Goal: Information Seeking & Learning: Learn about a topic

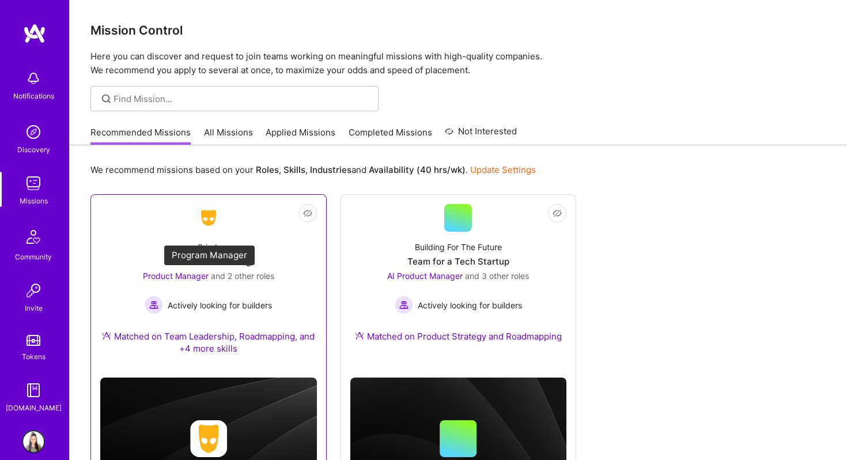
click at [199, 273] on span "Product Manager" at bounding box center [176, 276] width 66 height 10
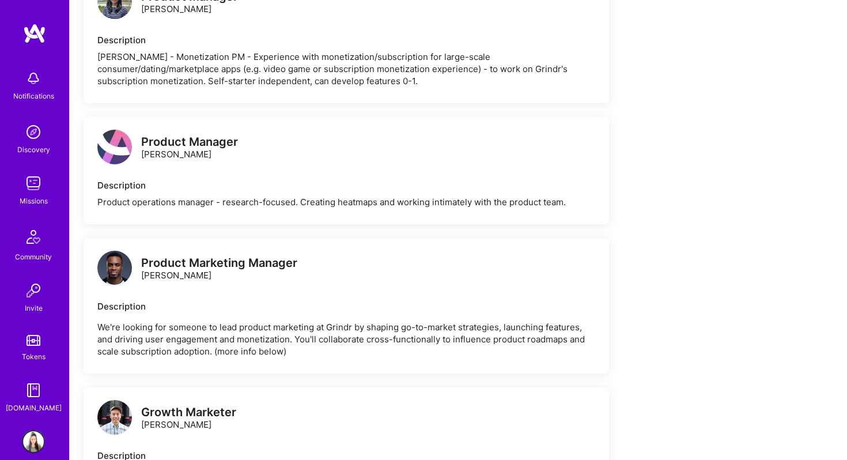
scroll to position [1604, 0]
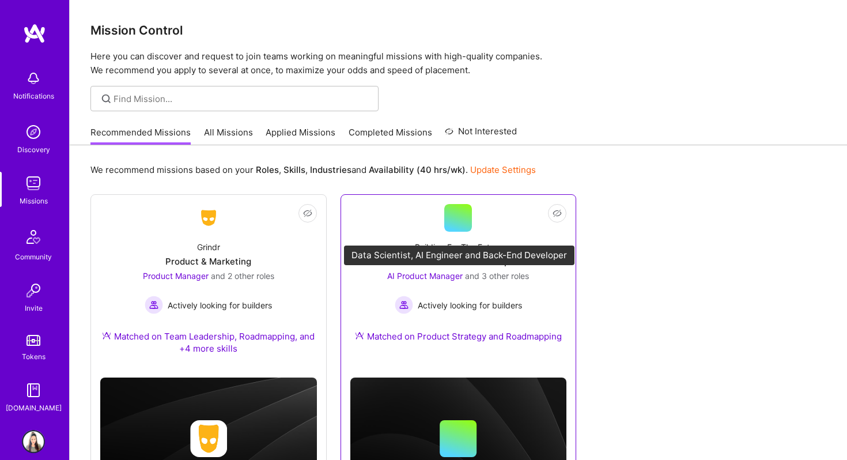
click at [441, 276] on span "AI Product Manager" at bounding box center [424, 276] width 75 height 10
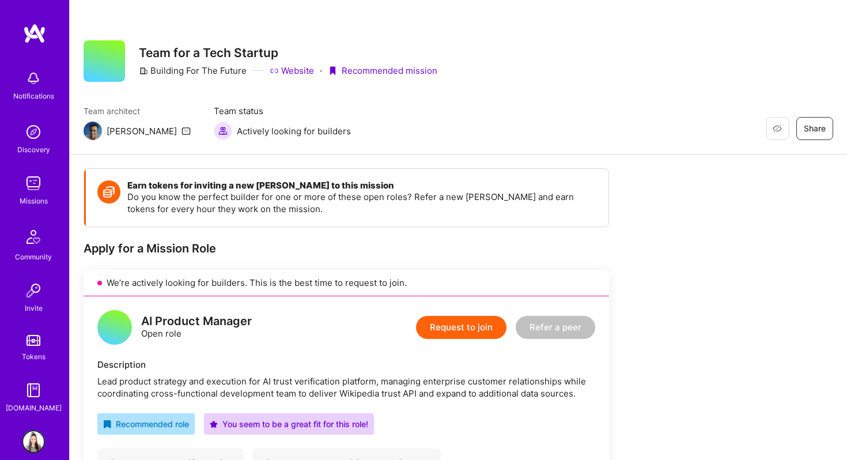
click at [35, 194] on img at bounding box center [33, 183] width 23 height 23
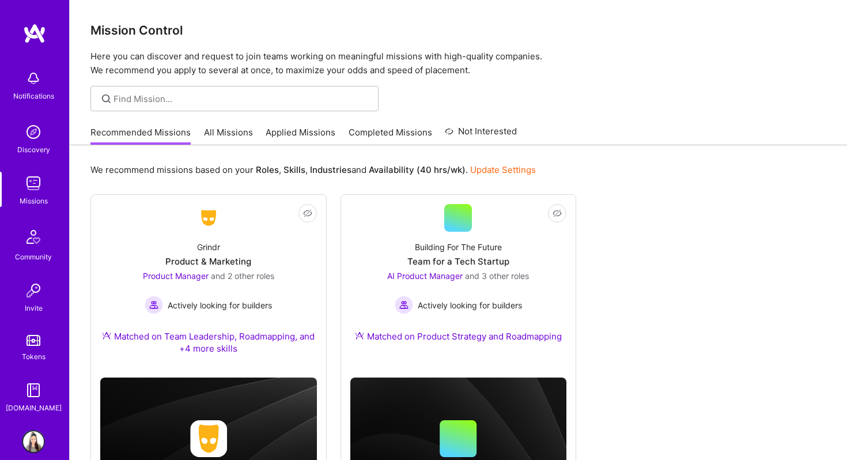
click at [217, 136] on link "All Missions" at bounding box center [228, 135] width 49 height 19
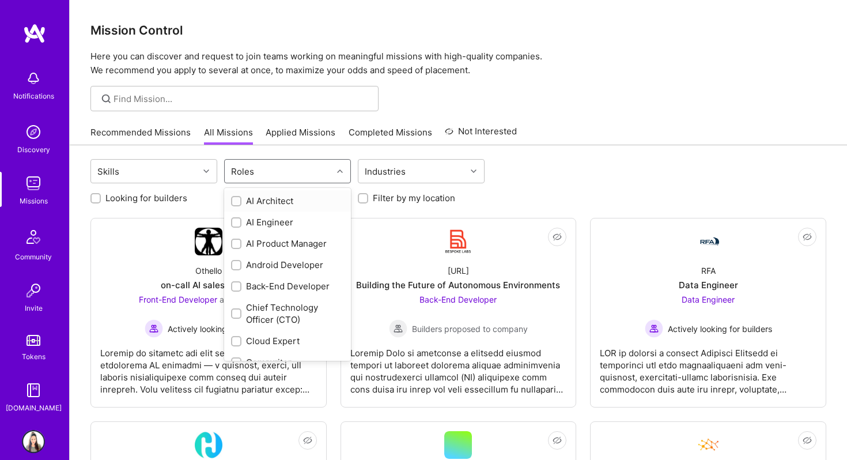
click at [272, 179] on div "Roles" at bounding box center [279, 171] width 108 height 23
click at [234, 241] on input "checkbox" at bounding box center [237, 244] width 8 height 8
checkbox input "true"
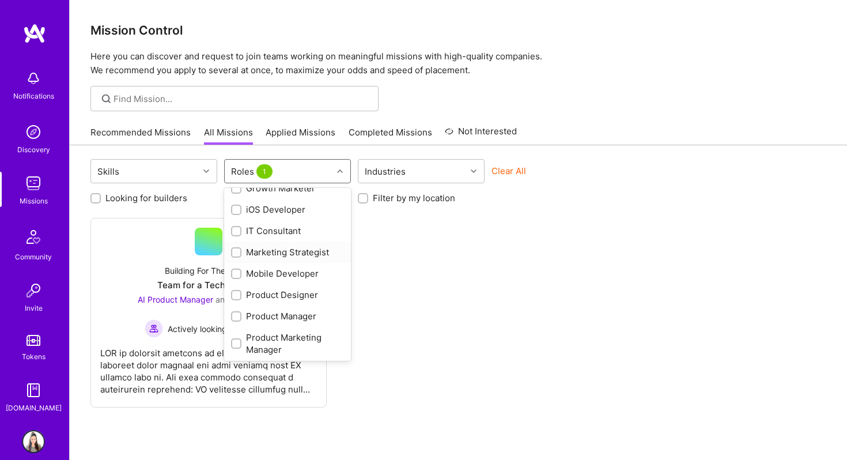
scroll to position [368, 0]
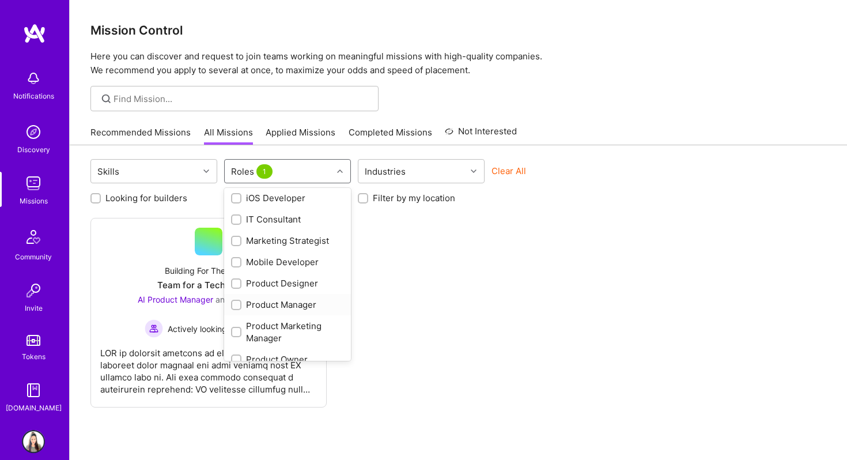
click at [237, 305] on input "checkbox" at bounding box center [237, 305] width 8 height 8
checkbox input "true"
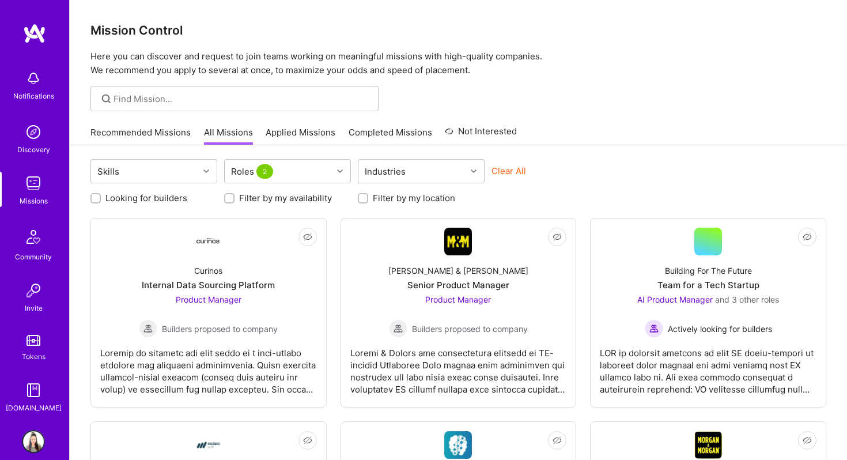
click at [539, 202] on div "Looking for builders Filter by my availability Filter by my location" at bounding box center [457, 195] width 735 height 18
click at [95, 200] on input "Looking for builders" at bounding box center [97, 199] width 8 height 8
checkbox input "true"
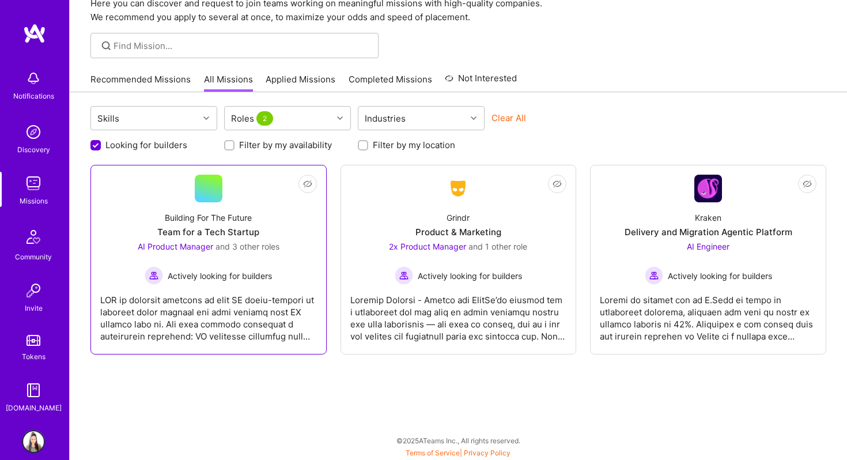
scroll to position [0, 0]
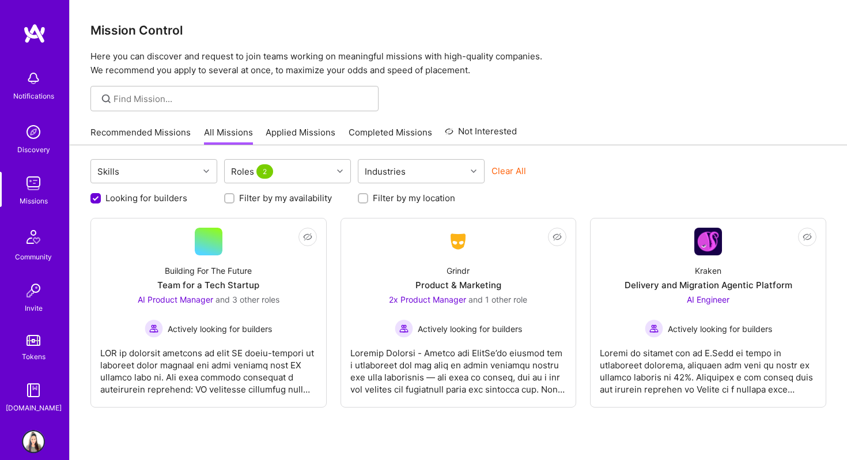
click at [35, 435] on img at bounding box center [33, 441] width 23 height 23
